Goal: Check status: Check status

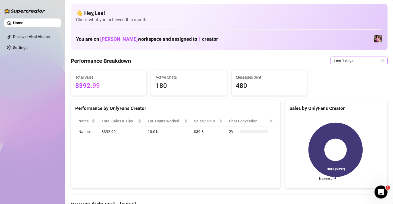
click at [382, 60] on icon "calendar" at bounding box center [383, 60] width 3 height 3
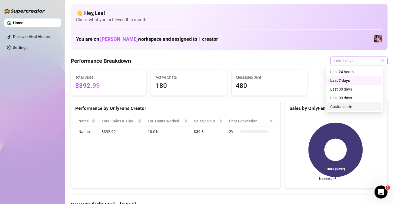
click at [346, 107] on div "Custom date" at bounding box center [355, 107] width 48 height 6
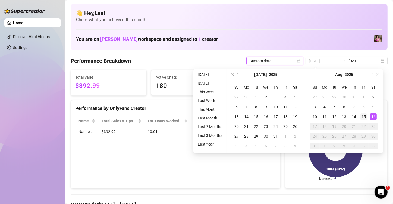
type input "[DATE]"
click at [365, 115] on div "15" at bounding box center [364, 116] width 7 height 7
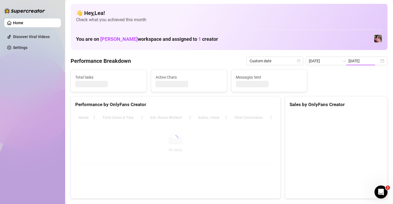
type input "[DATE]"
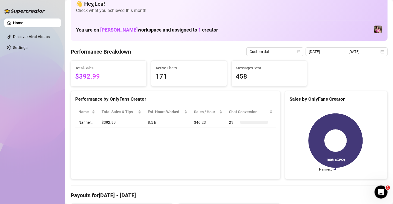
scroll to position [9, 0]
click at [377, 51] on div "[DATE] [DATE]" at bounding box center [347, 52] width 82 height 9
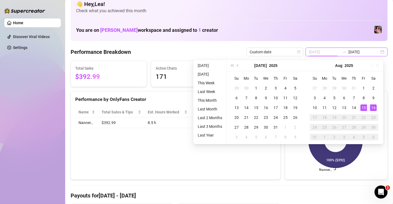
type input "[DATE]"
click at [373, 107] on div "16" at bounding box center [373, 107] width 7 height 7
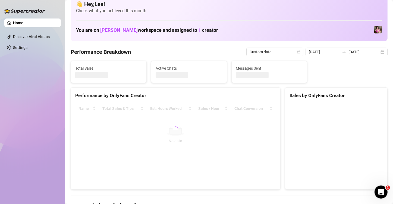
type input "[DATE]"
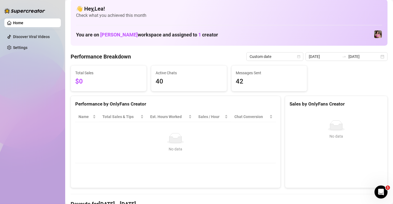
scroll to position [0, 0]
